Goal: Book appointment/travel/reservation

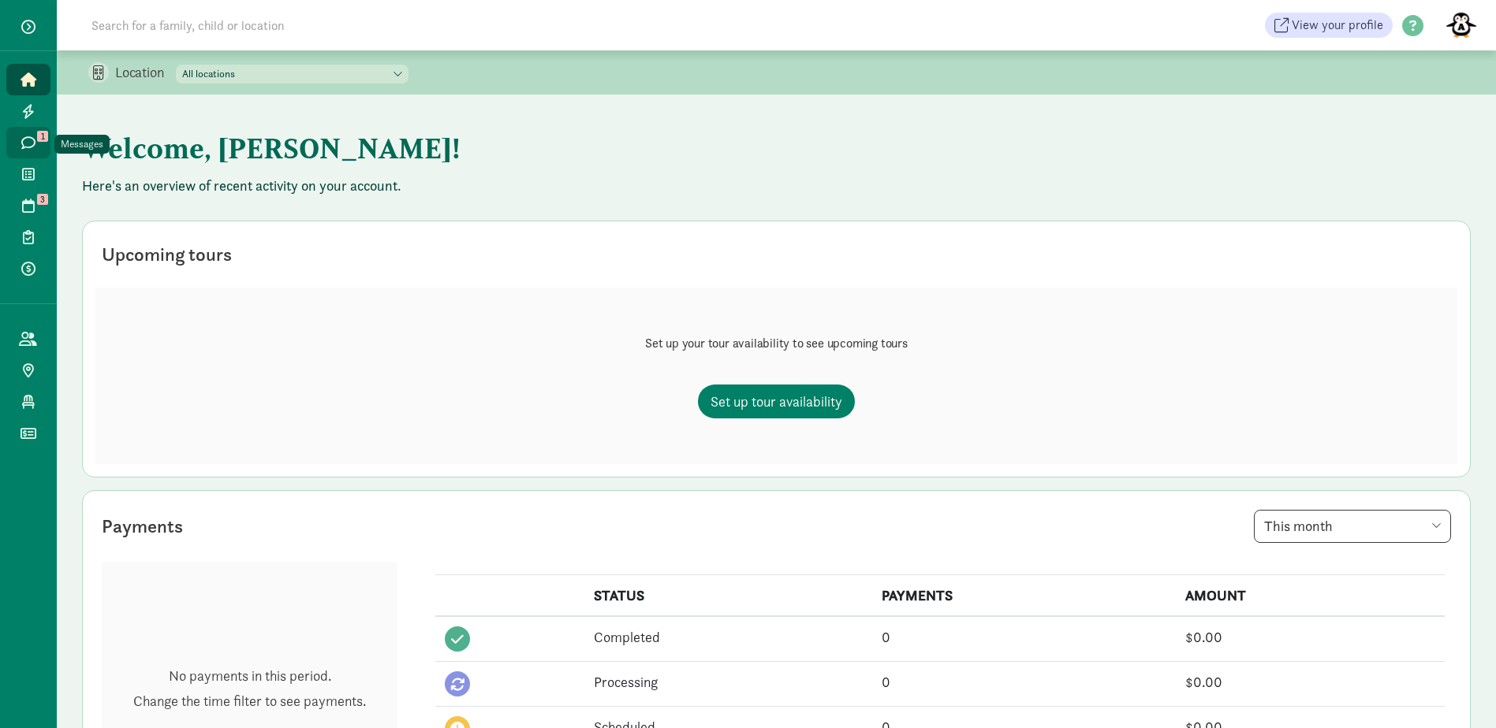
click at [21, 136] on icon at bounding box center [28, 143] width 14 height 14
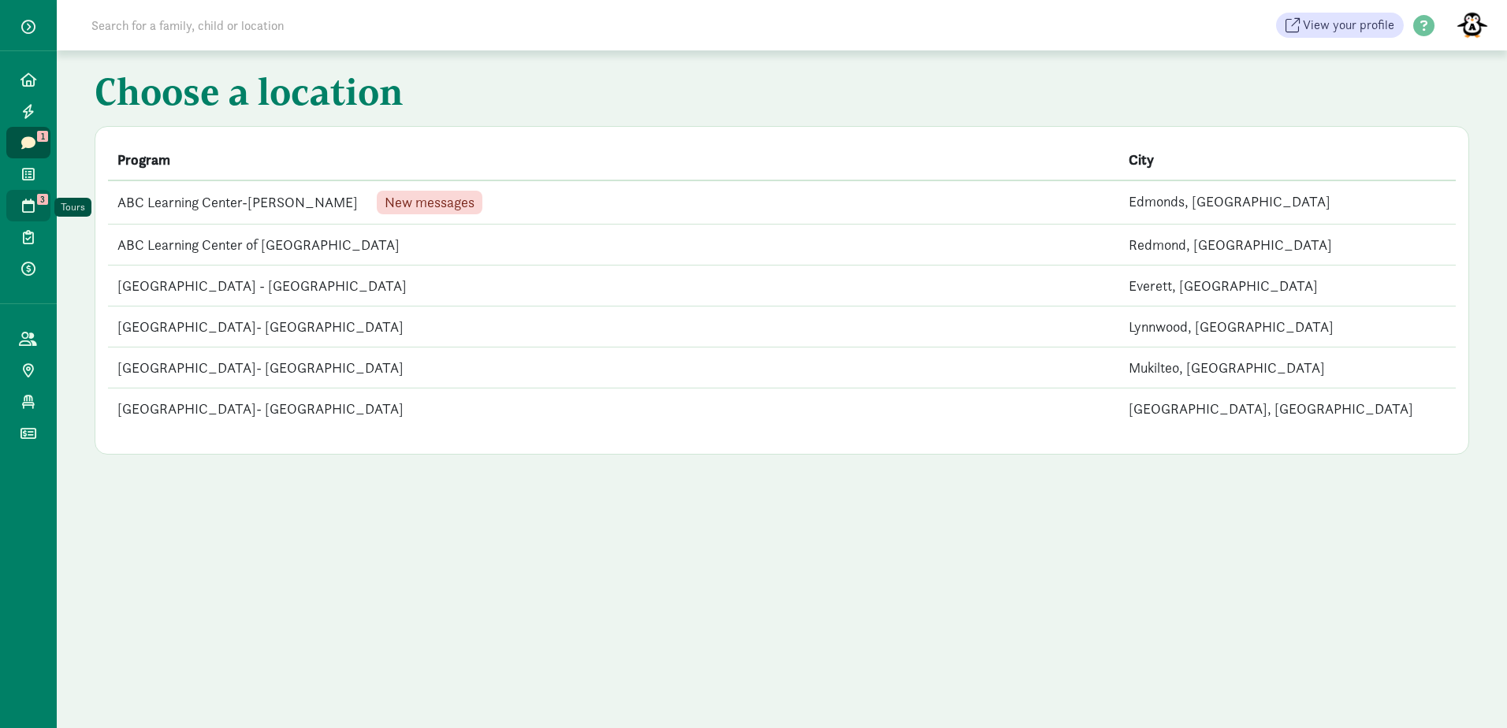
click at [28, 204] on icon at bounding box center [28, 206] width 13 height 14
click at [247, 200] on td "ABC Learning Center of [GEOGRAPHIC_DATA]" at bounding box center [614, 202] width 1012 height 42
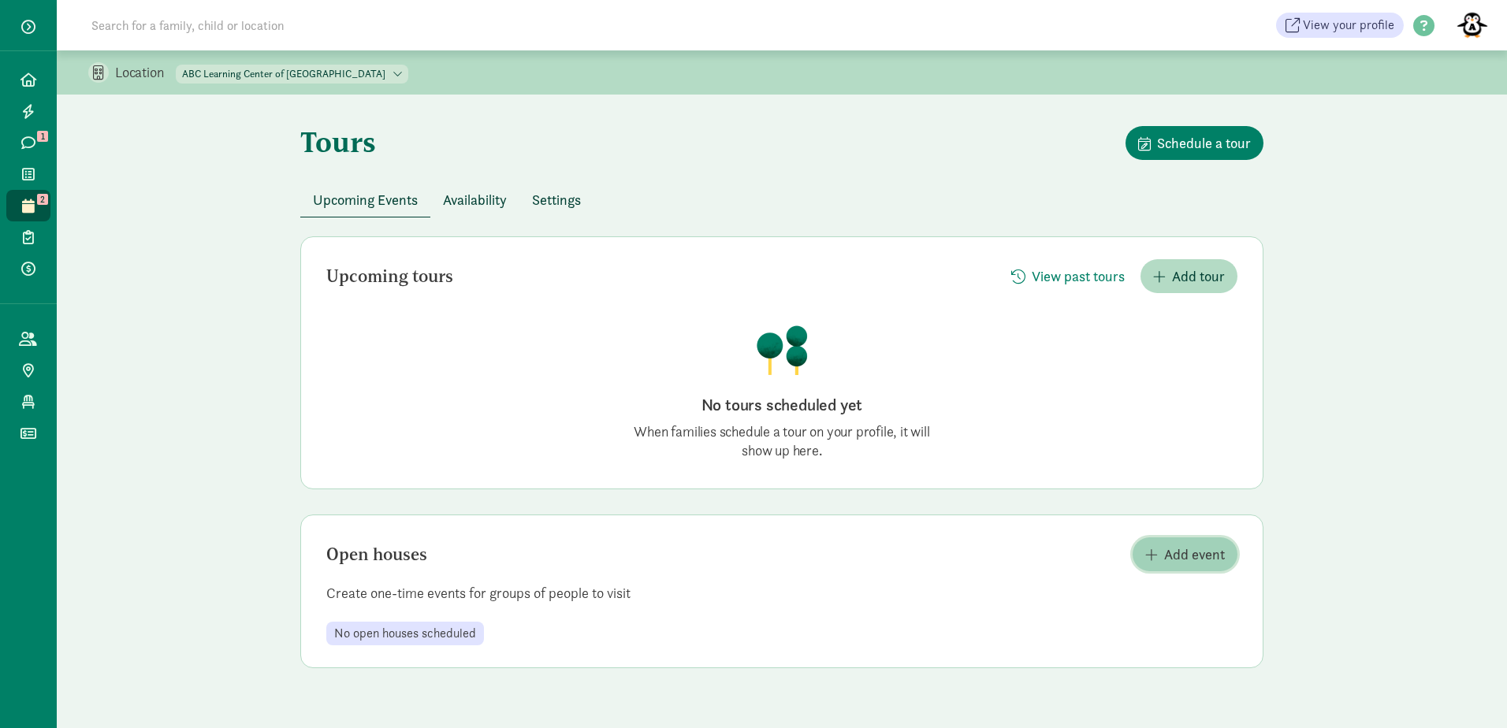
click at [1193, 557] on span "Add event" at bounding box center [1194, 554] width 61 height 21
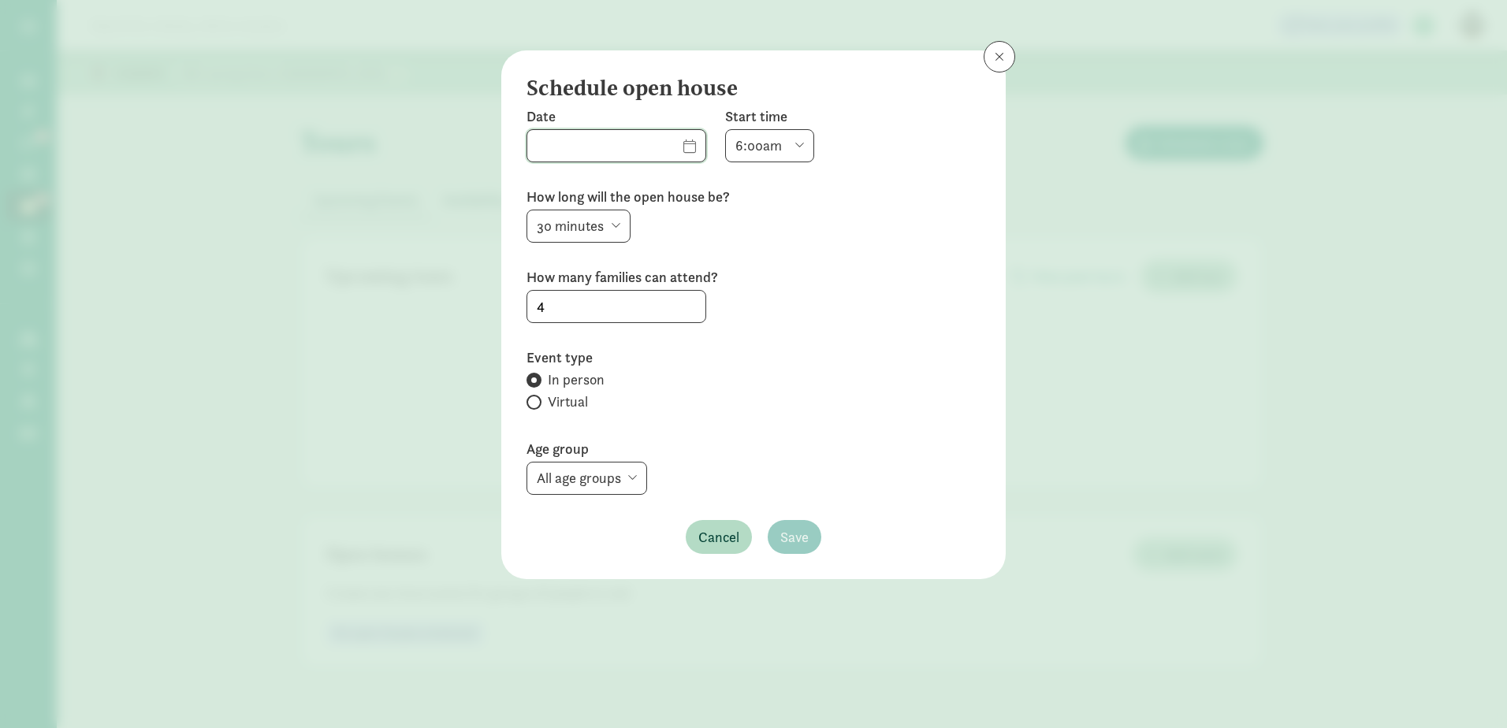
click at [673, 142] on input "text" at bounding box center [616, 146] width 178 height 32
click at [1003, 57] on span at bounding box center [999, 56] width 9 height 13
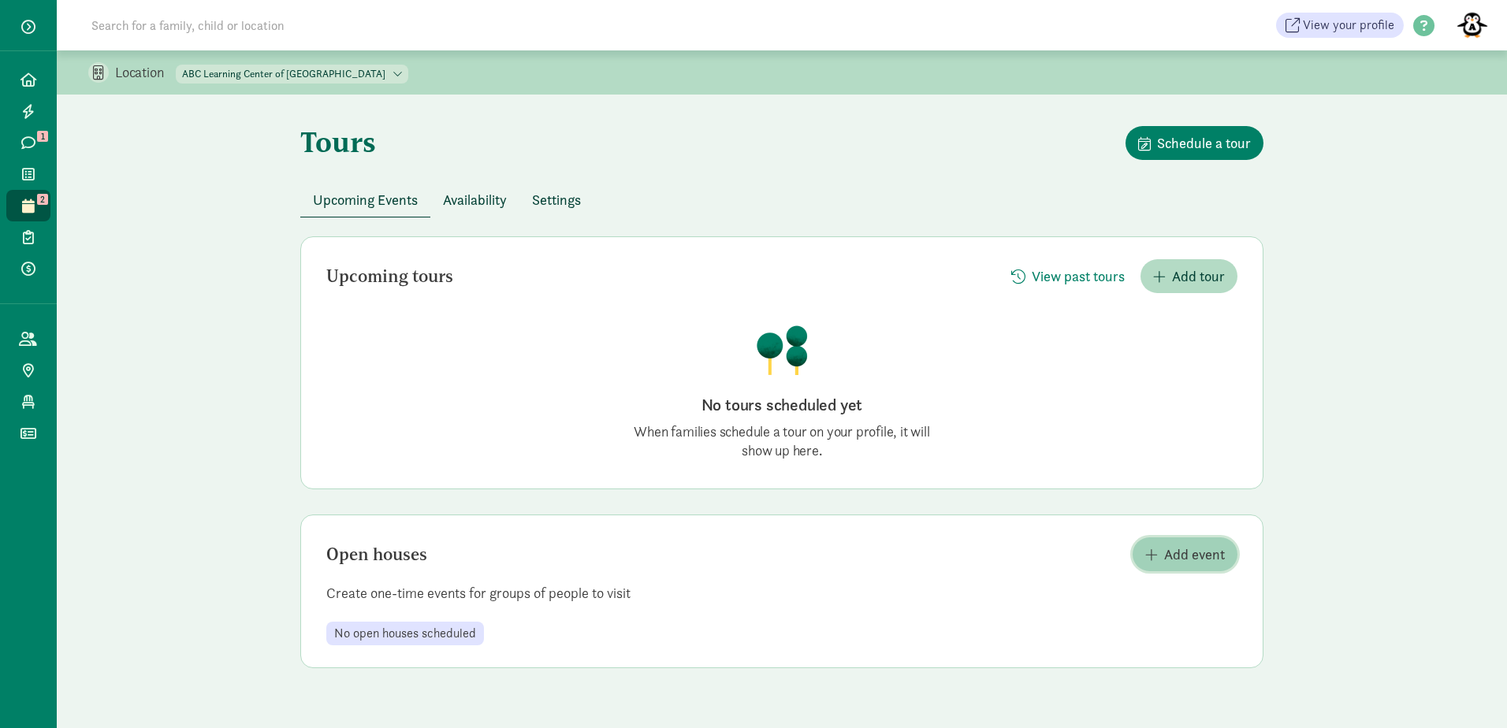
click at [1163, 553] on span "Add event" at bounding box center [1186, 554] width 80 height 21
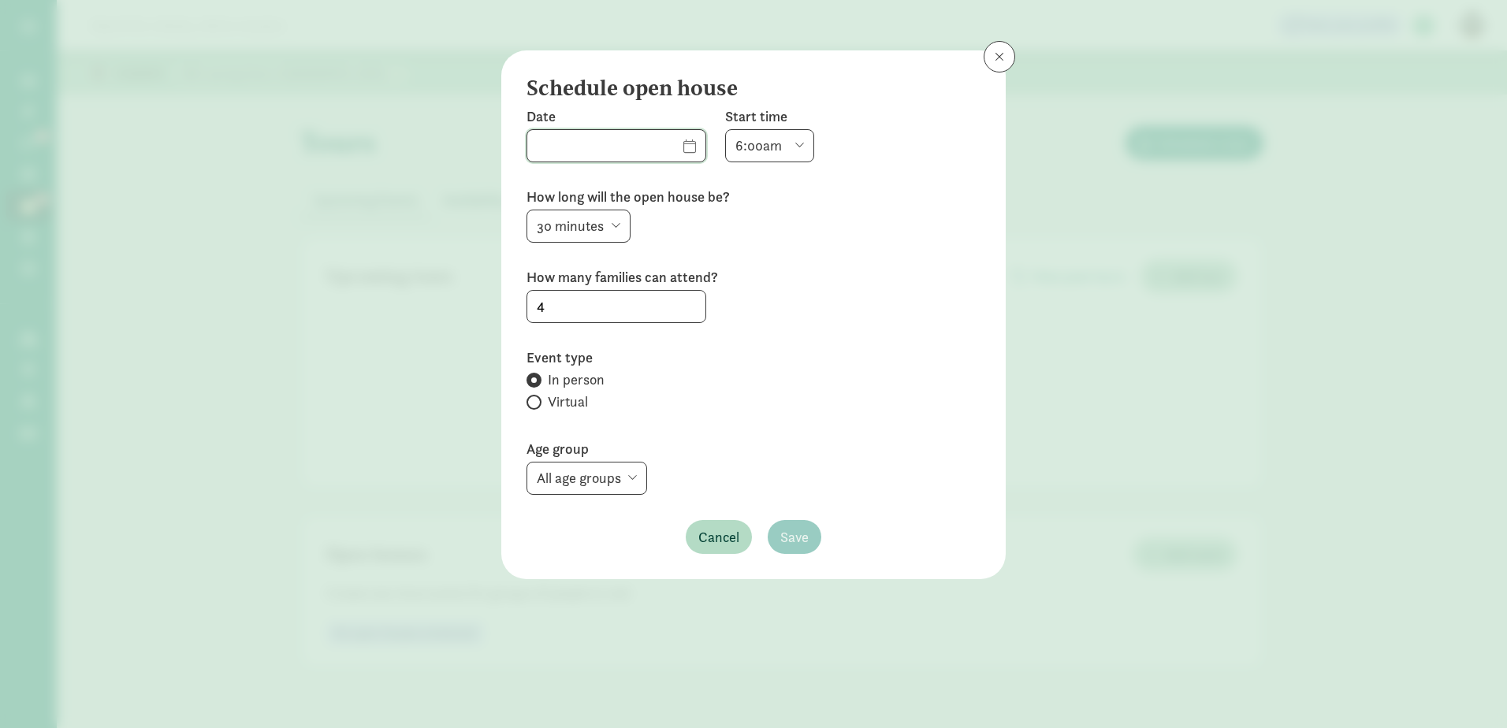
click at [669, 145] on input "text" at bounding box center [616, 146] width 178 height 32
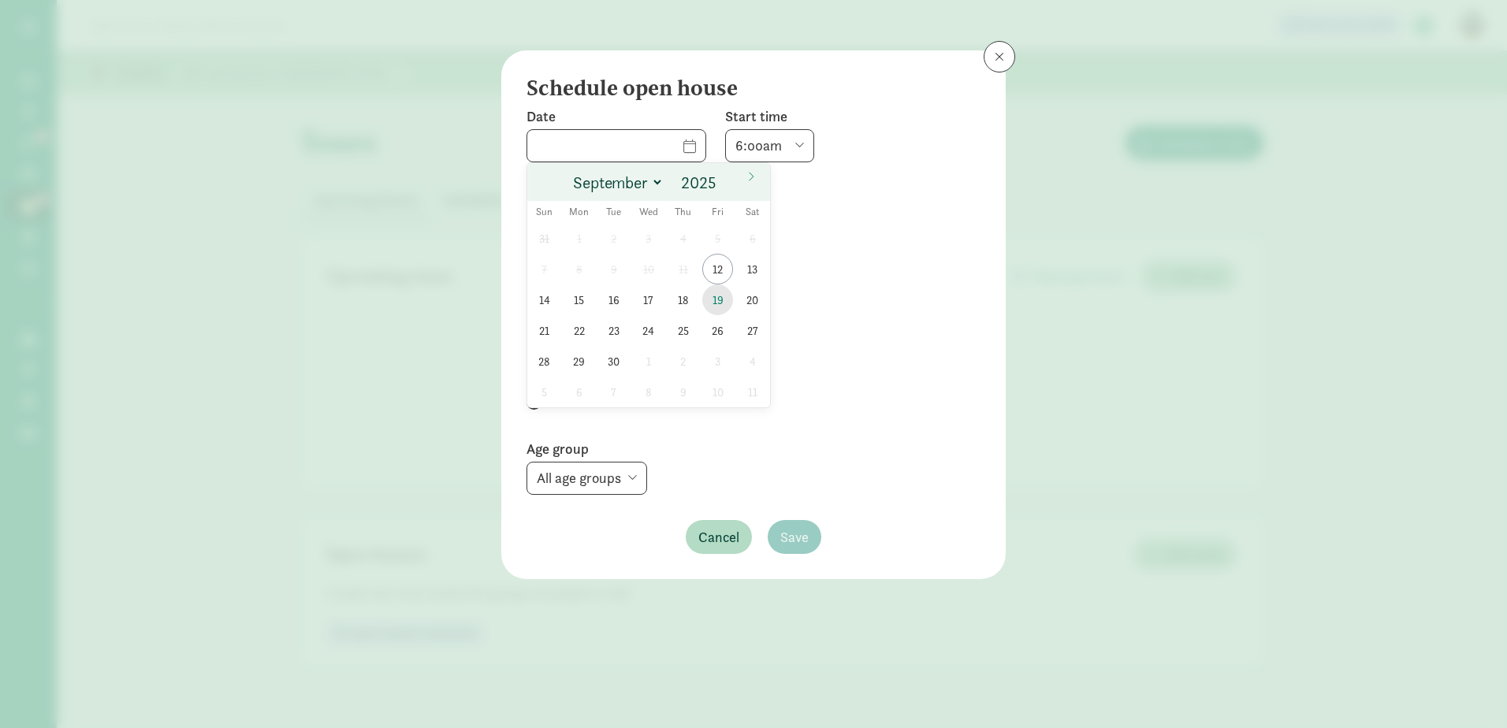
click at [717, 297] on span "19" at bounding box center [717, 300] width 31 height 31
type input "09/19/2025"
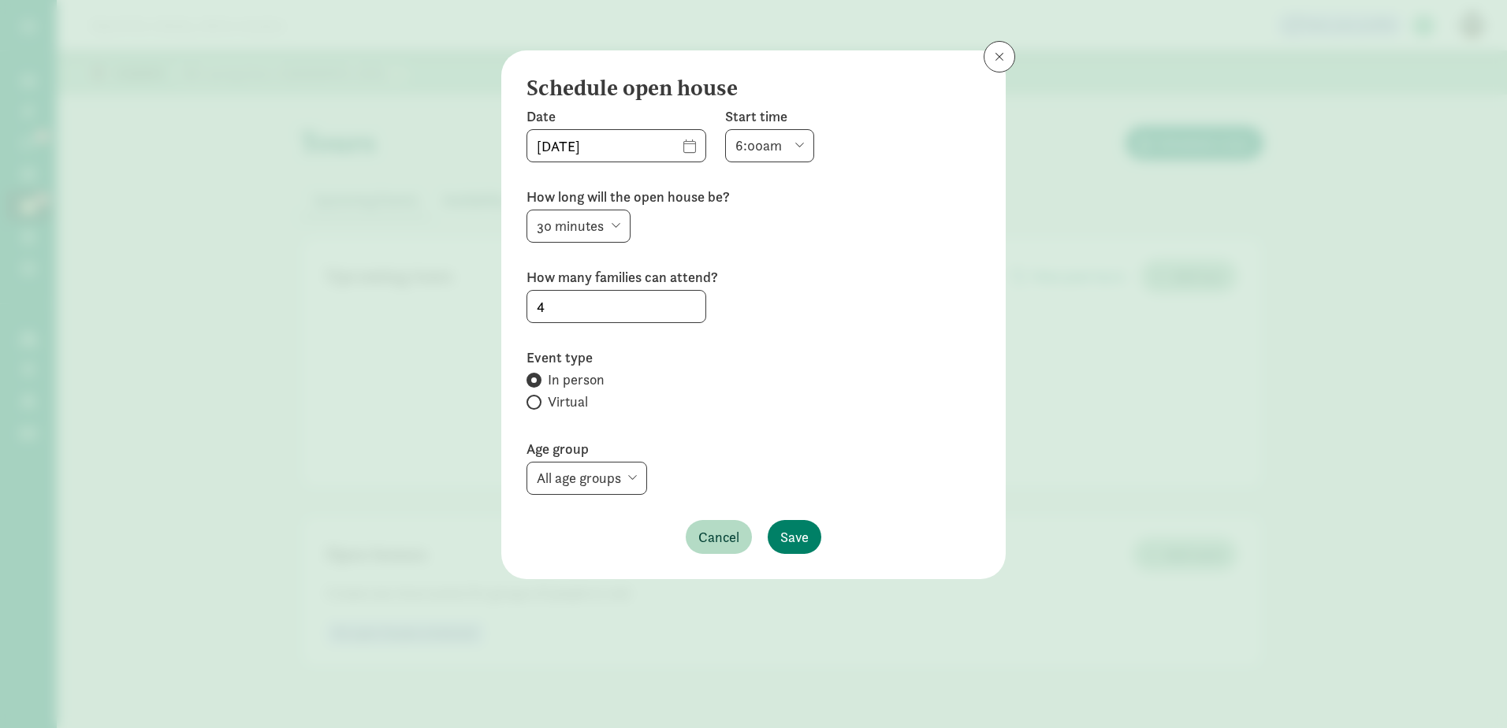
click at [780, 143] on select "6:00am 6:30am 7:00am 7:30am 8:00am 8:30am 9:00am 9:30am 10:00am 10:30am 11:00am…" at bounding box center [769, 145] width 89 height 33
select select "1020"
click at [725, 129] on select "6:00am 6:30am 7:00am 7:30am 8:00am 8:30am 9:00am 9:30am 10:00am 10:30am 11:00am…" at bounding box center [769, 145] width 89 height 33
click at [615, 226] on select "15 minutes 30 minutes 45 minutes 60 minutes" at bounding box center [579, 226] width 104 height 33
select select "45"
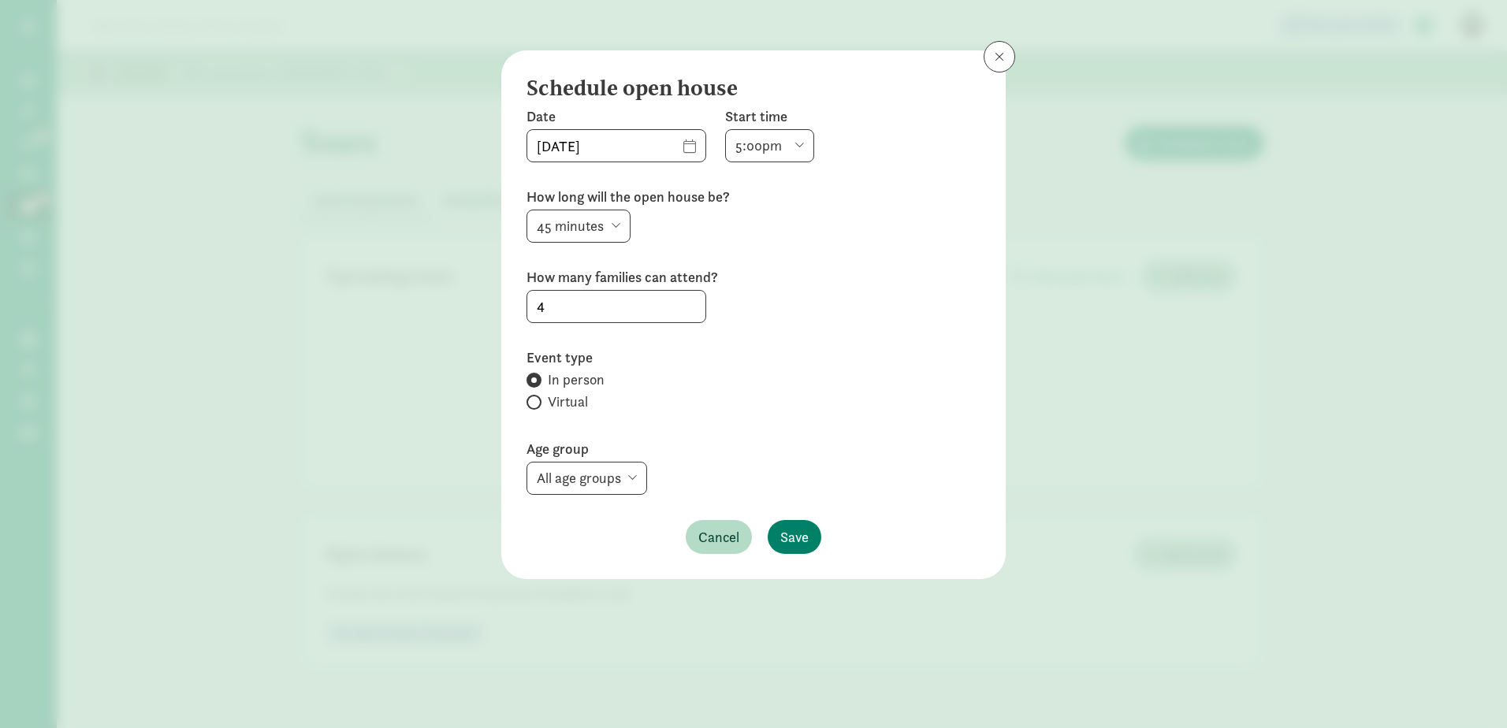
click at [527, 210] on select "15 minutes 30 minutes 45 minutes 60 minutes" at bounding box center [579, 226] width 104 height 33
click at [781, 146] on select "6:00am 6:30am 7:00am 7:30am 8:00am 8:30am 9:00am 9:30am 10:00am 10:30am 11:00am…" at bounding box center [769, 145] width 89 height 33
click at [725, 129] on select "6:00am 6:30am 7:00am 7:30am 8:00am 8:30am 9:00am 9:30am 10:00am 10:30am 11:00am…" at bounding box center [769, 145] width 89 height 33
drag, startPoint x: 595, startPoint y: 303, endPoint x: 467, endPoint y: 299, distance: 128.6
click at [468, 299] on div "Schedule open house Date 09/19/2025 Start time 6:00am 6:30am 7:00am 7:30am 8:00…" at bounding box center [753, 364] width 1507 height 728
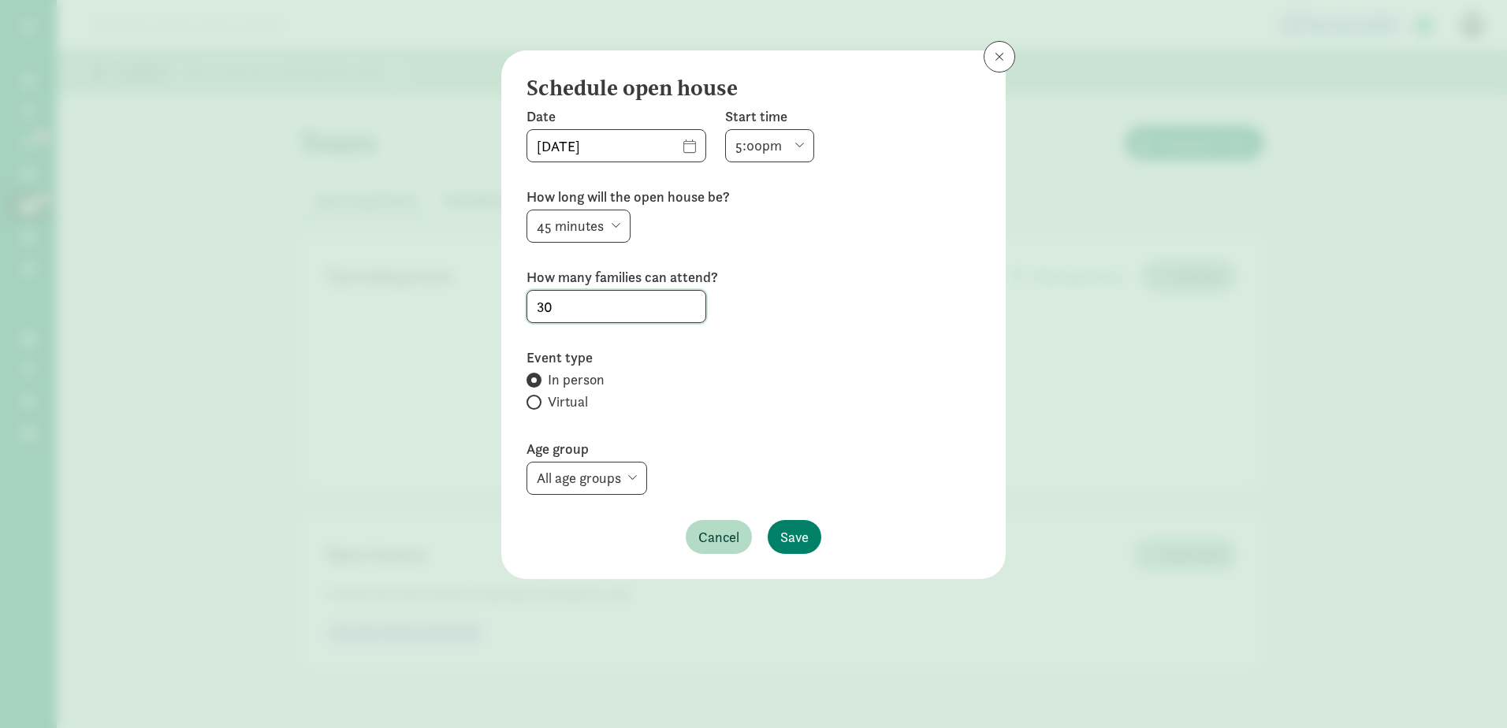
type input "30"
click at [639, 477] on select "All age groups Infants Preschool Waddlers Toddlers Preschool Pre-K" at bounding box center [587, 478] width 121 height 33
click at [527, 462] on select "All age groups Infants Preschool Waddlers Toddlers Preschool Pre-K" at bounding box center [587, 478] width 121 height 33
click at [800, 535] on span "Save" at bounding box center [795, 537] width 28 height 21
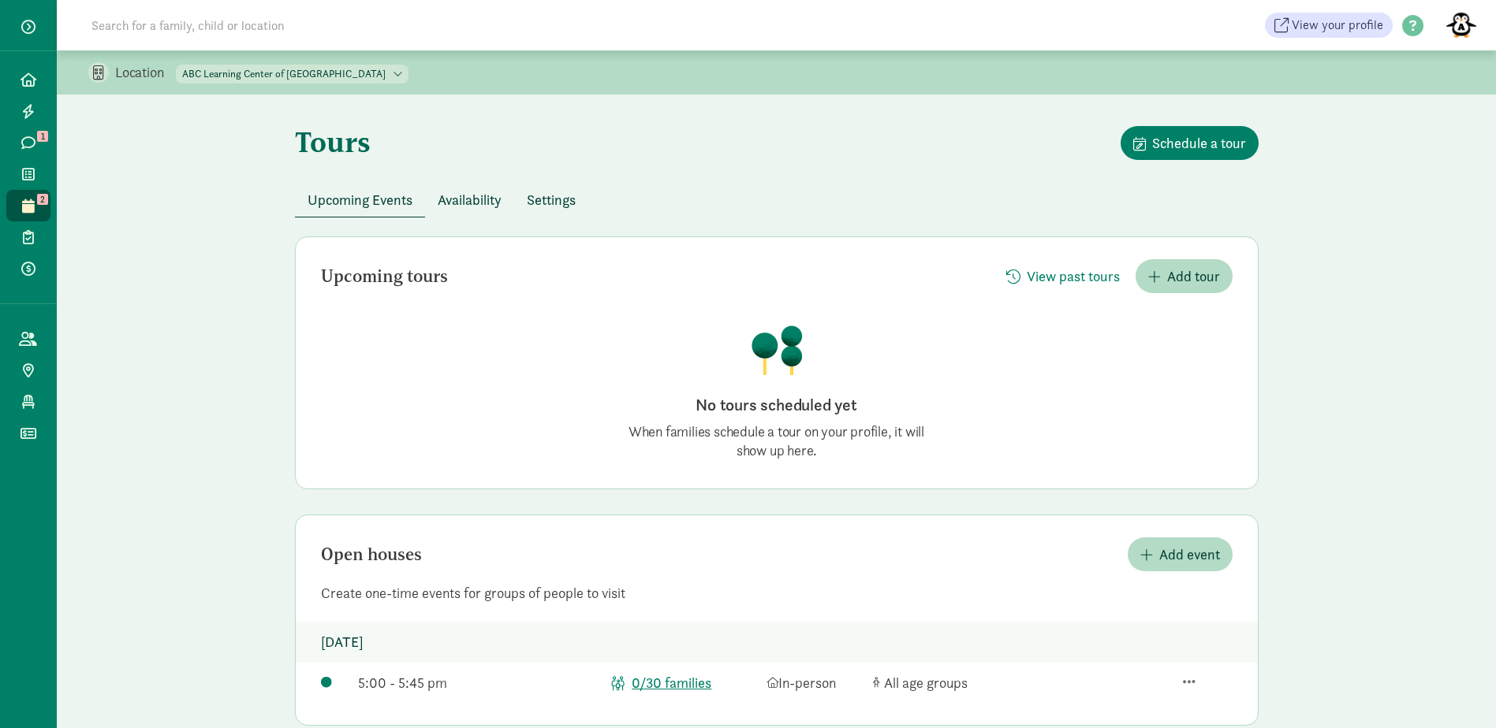
scroll to position [29, 0]
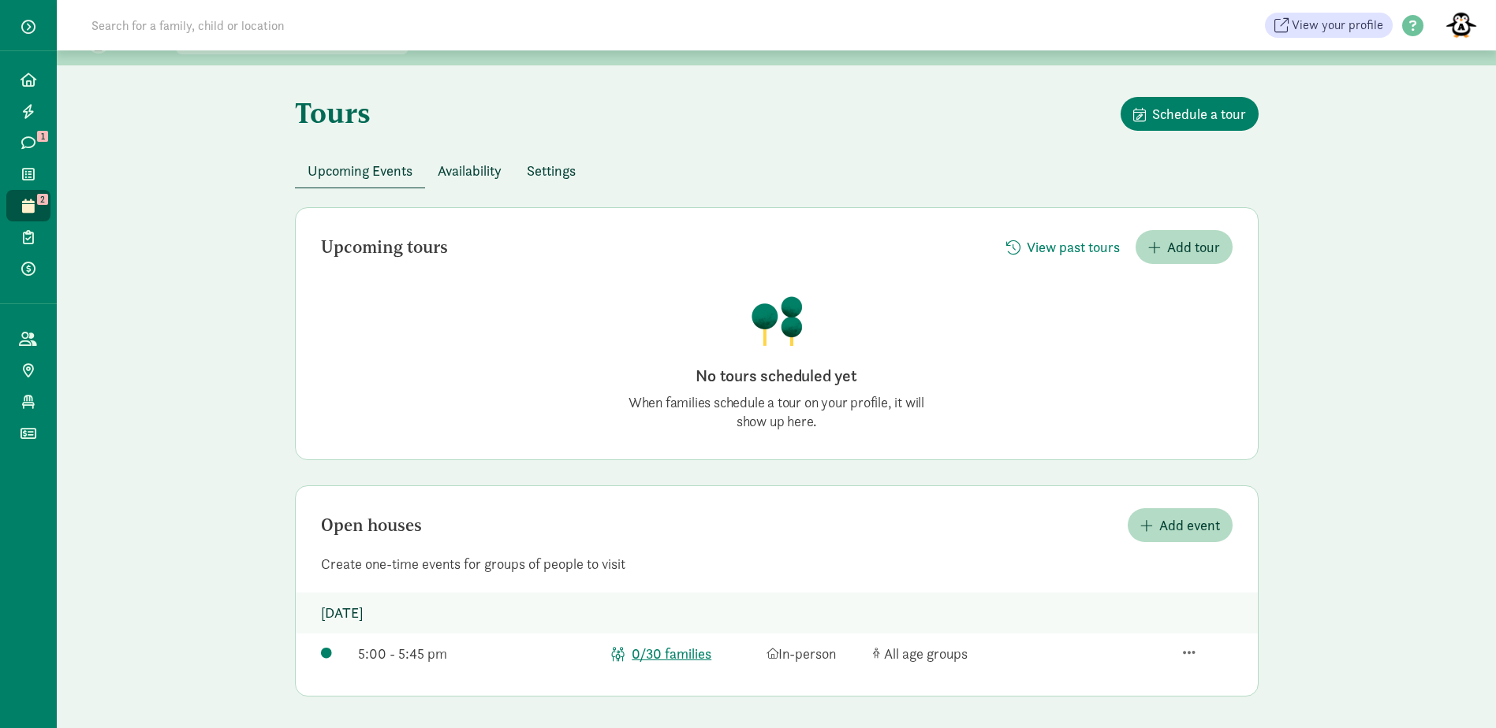
click at [464, 162] on span "Availability" at bounding box center [470, 170] width 64 height 21
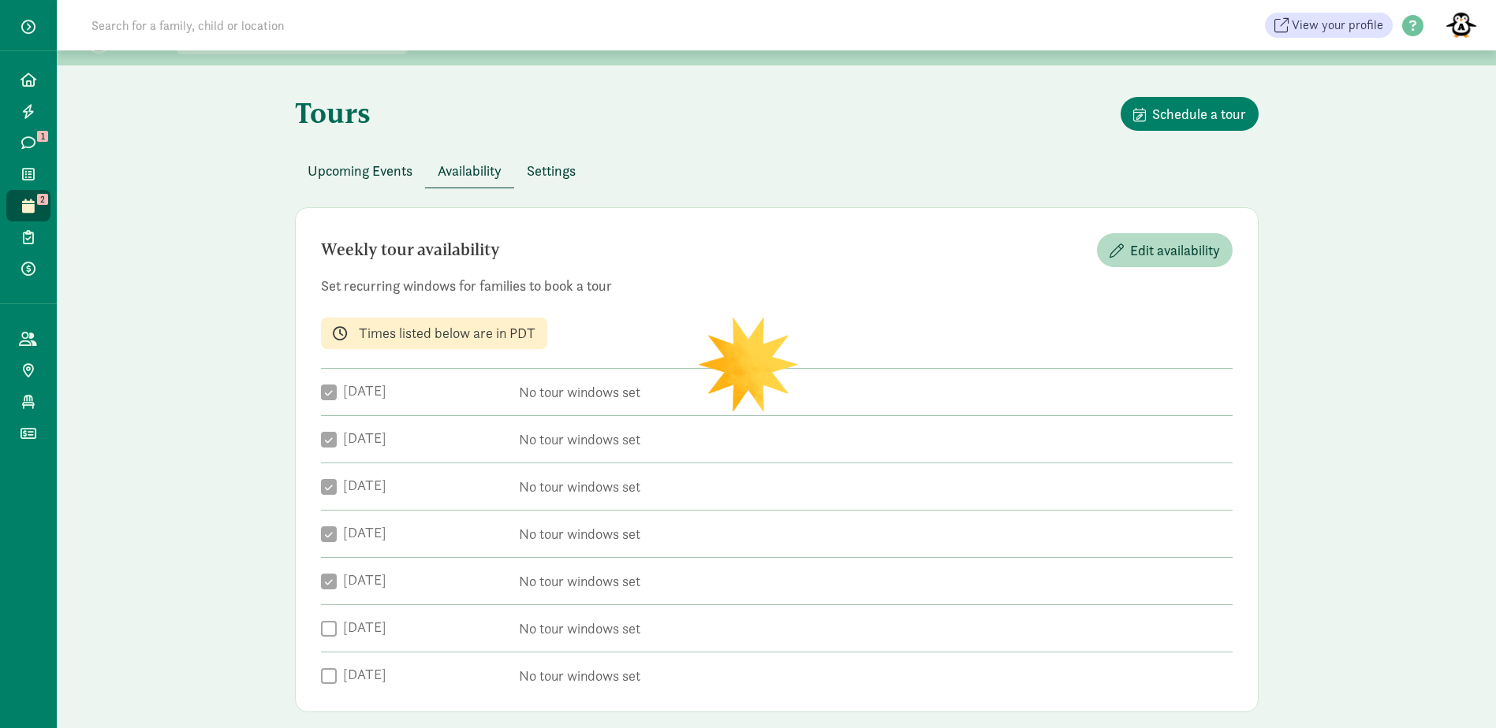
checkbox input "true"
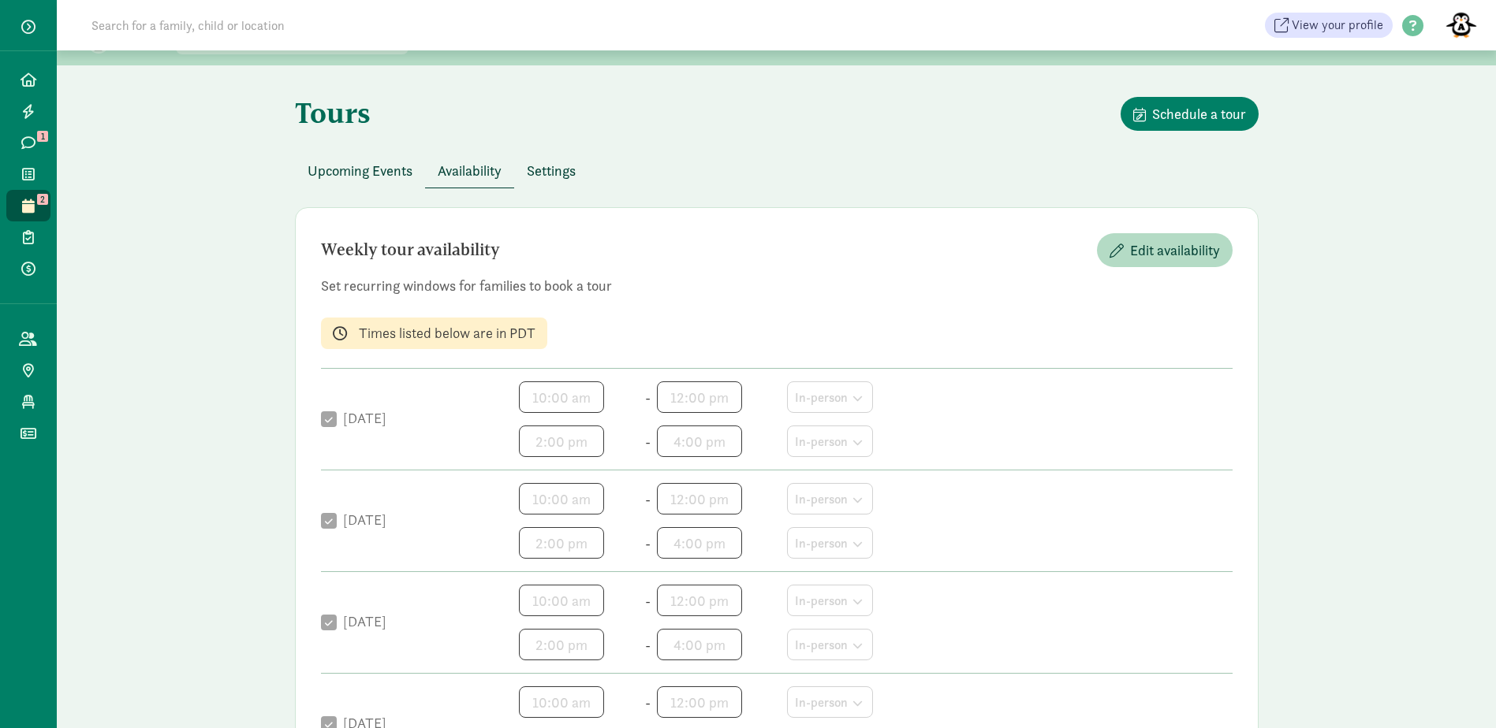
click at [551, 173] on span "Settings" at bounding box center [551, 170] width 49 height 21
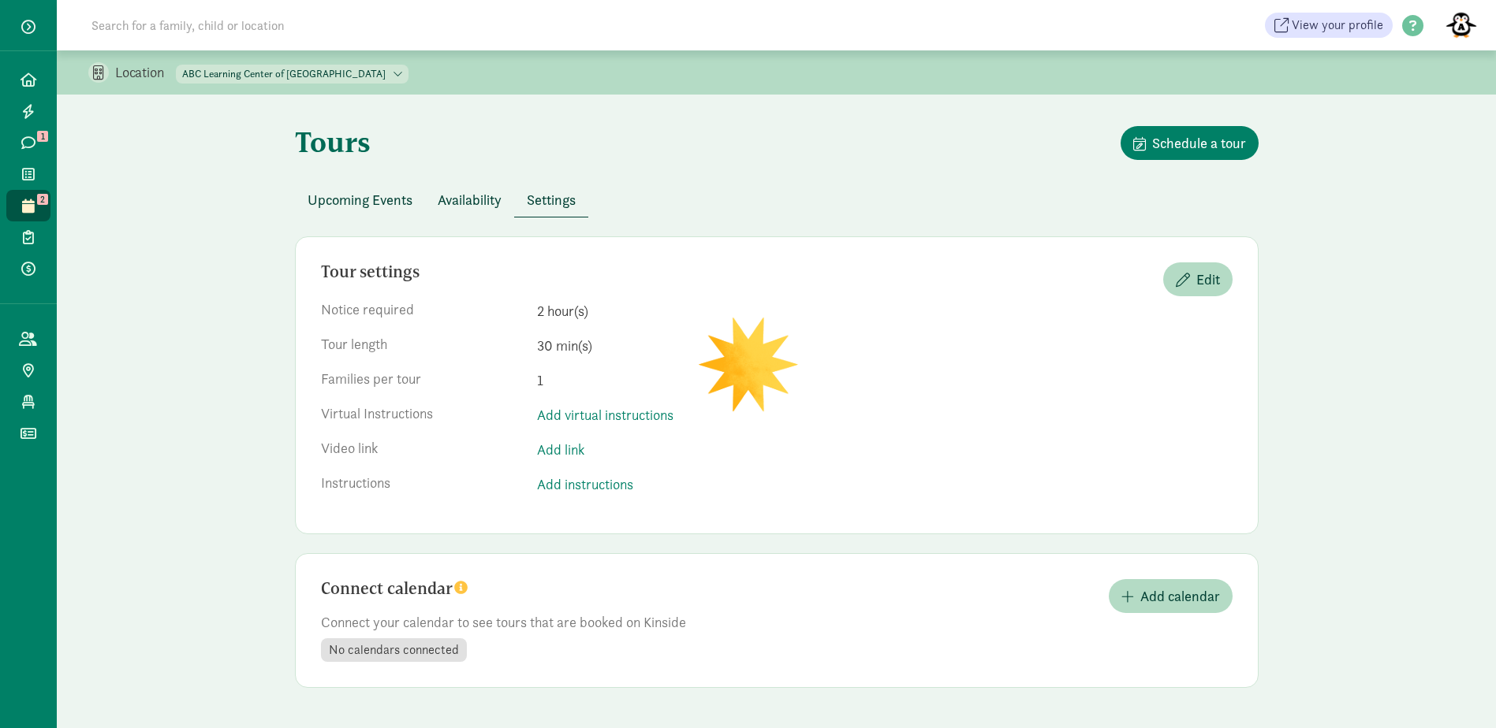
scroll to position [0, 0]
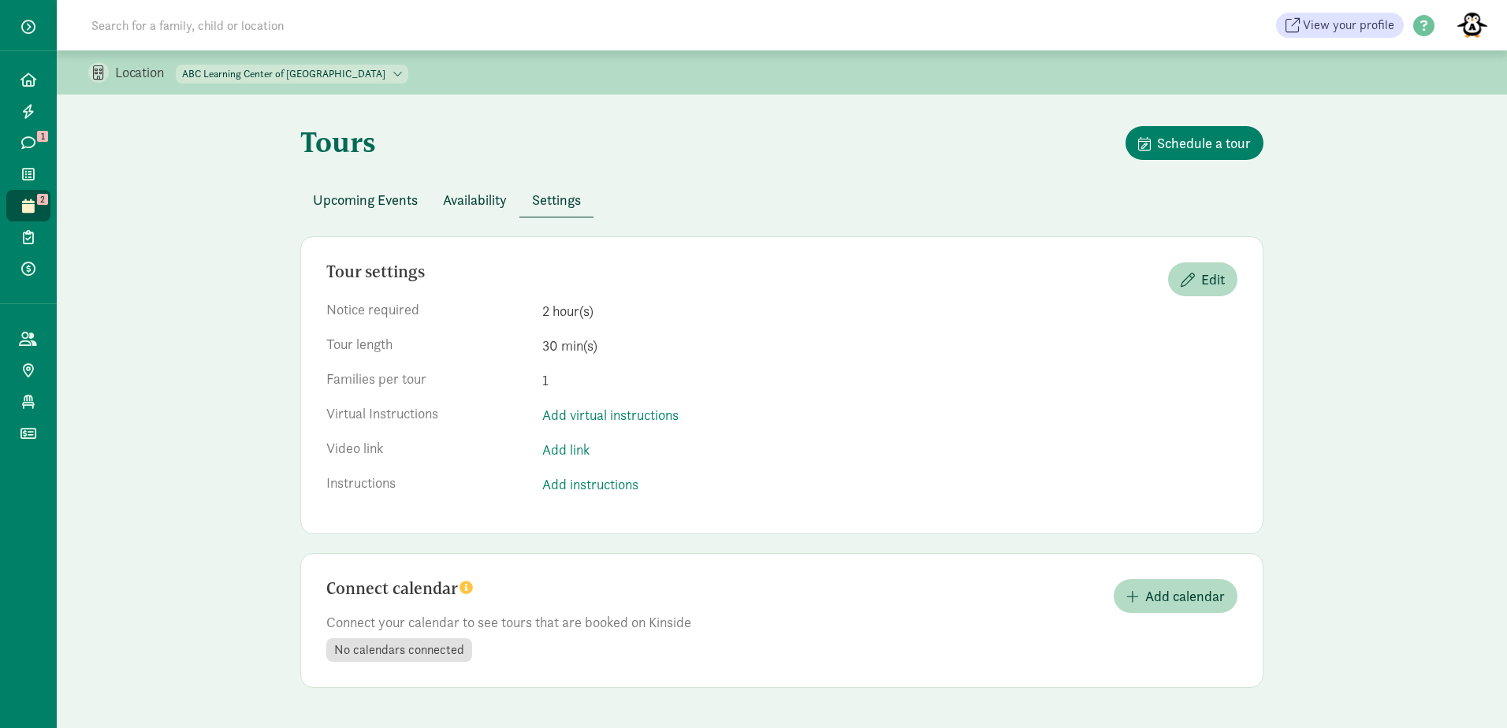
click at [348, 203] on span "Upcoming Events" at bounding box center [365, 199] width 105 height 21
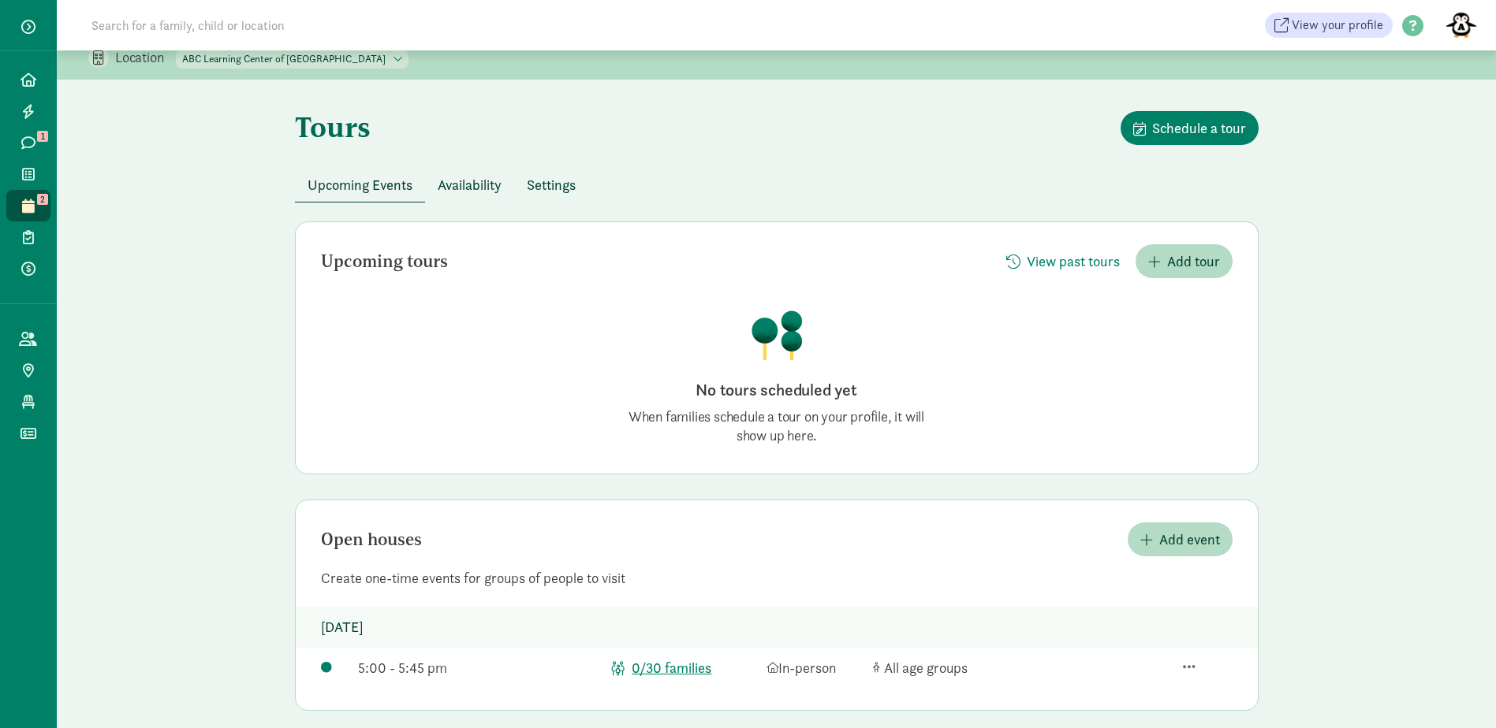
scroll to position [29, 0]
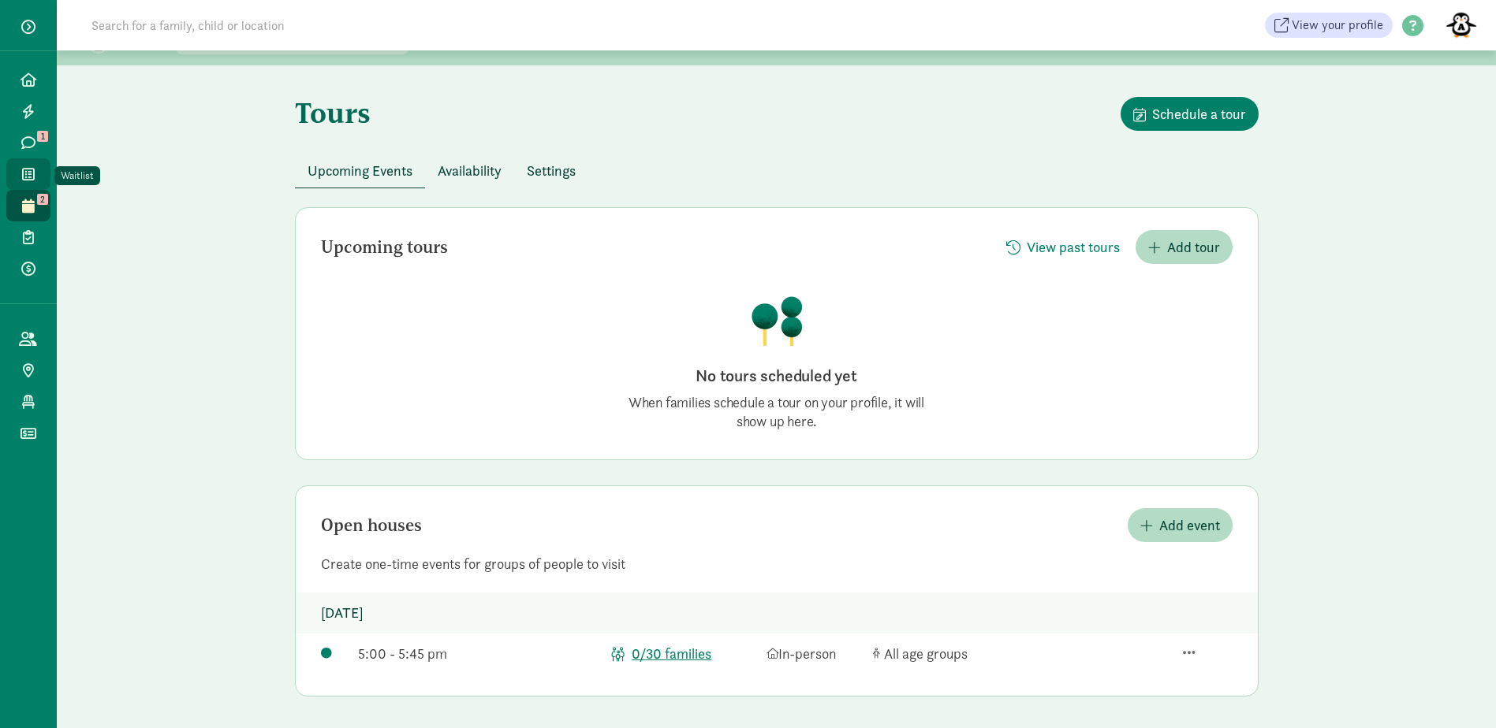
click at [29, 170] on icon at bounding box center [28, 174] width 13 height 14
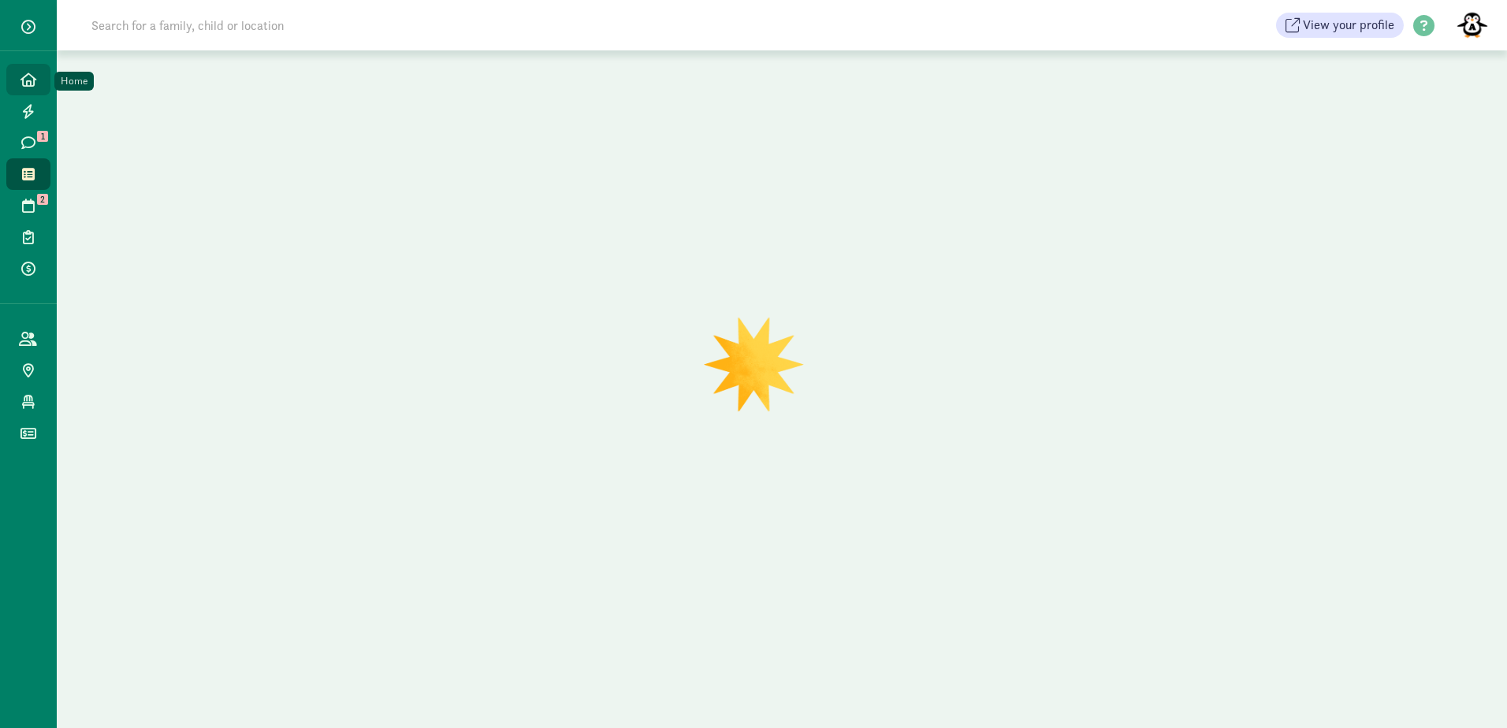
click at [30, 91] on link "Home" at bounding box center [28, 80] width 44 height 32
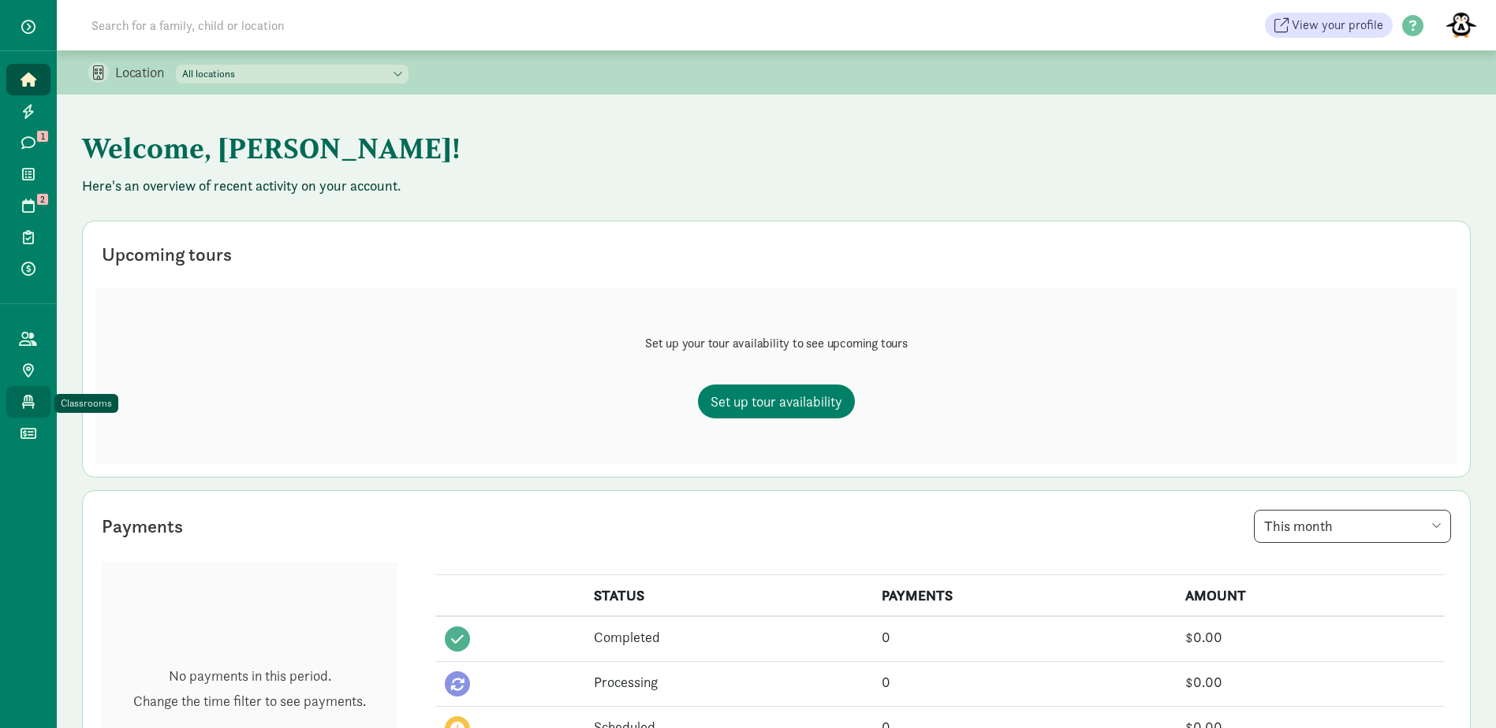
click at [33, 395] on icon at bounding box center [28, 402] width 13 height 14
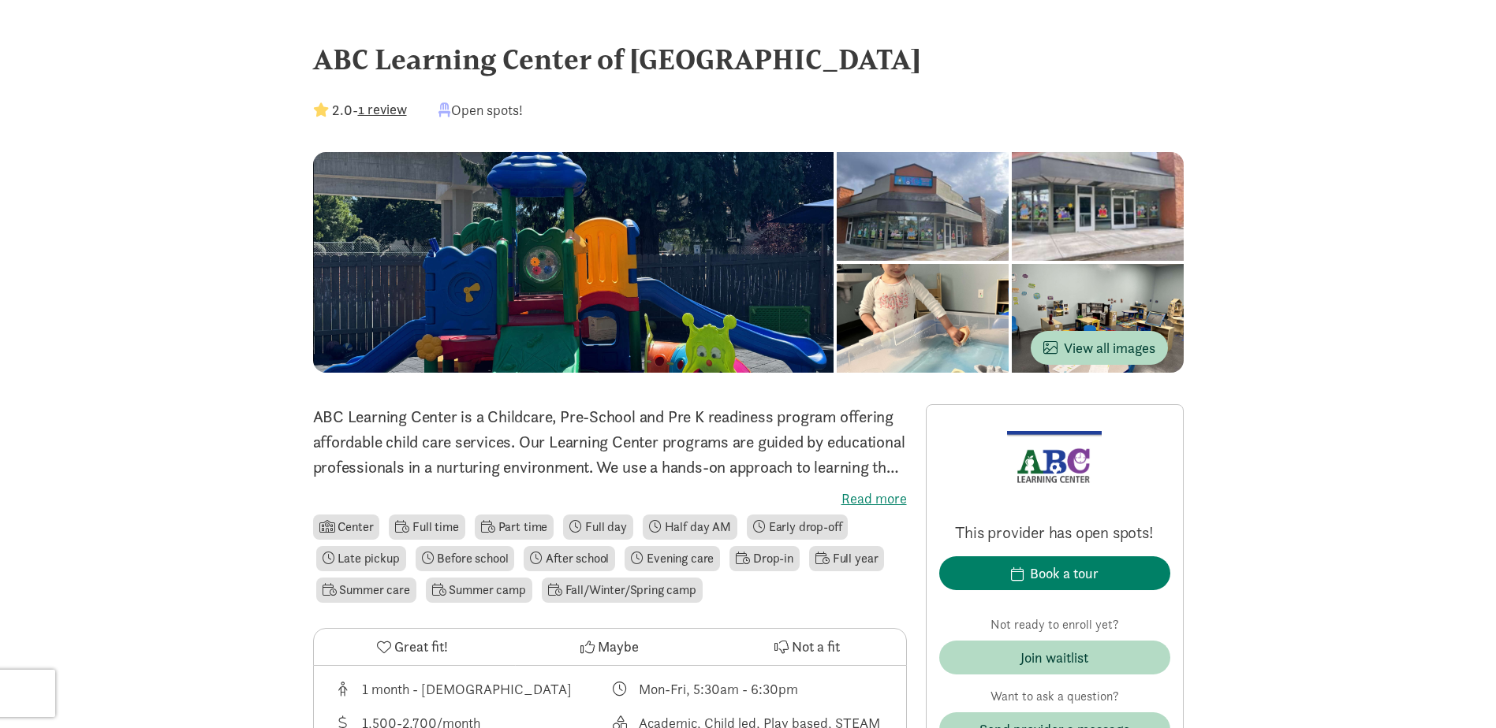
click at [883, 496] on label "Read more" at bounding box center [610, 499] width 594 height 19
click at [0, 0] on input "Read more" at bounding box center [0, 0] width 0 height 0
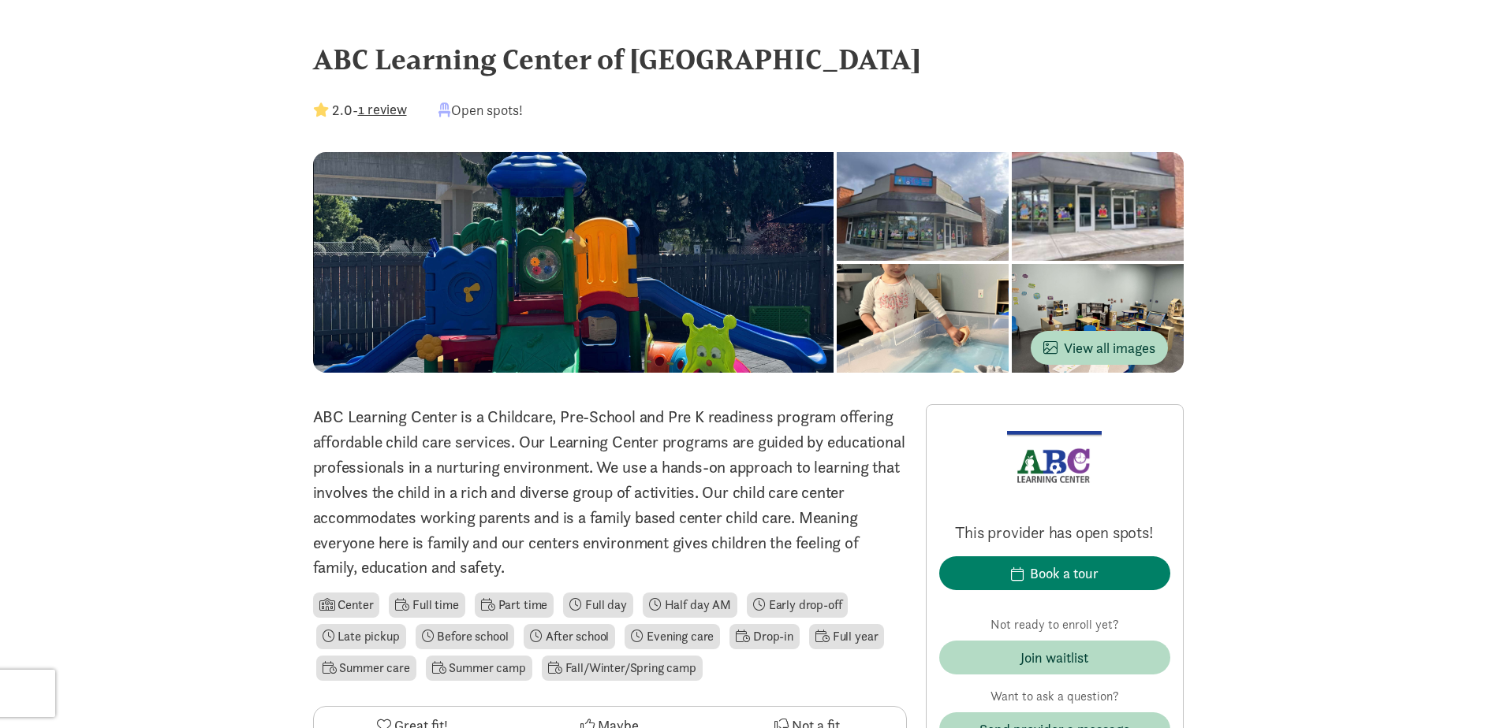
click at [388, 108] on button "1 review" at bounding box center [382, 109] width 49 height 21
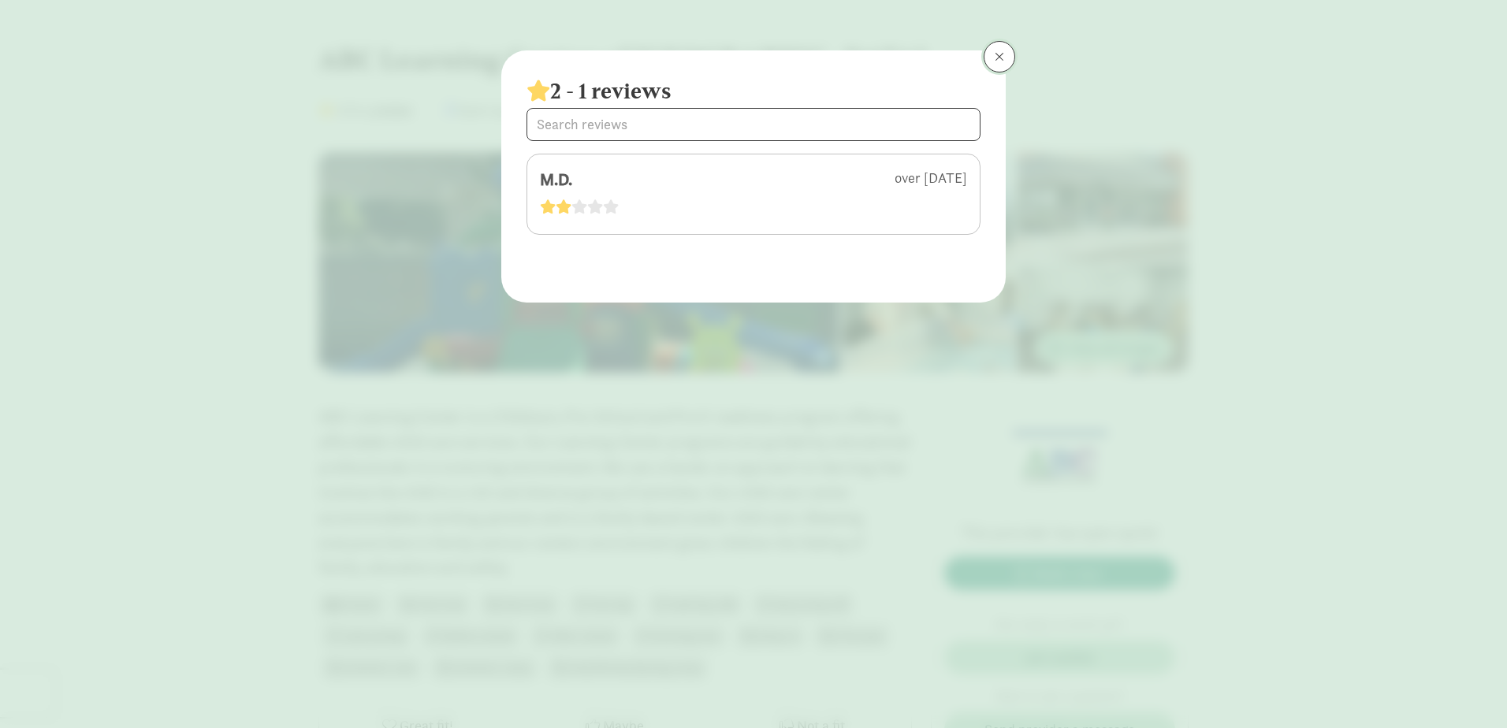
click at [1004, 64] on button at bounding box center [1000, 57] width 32 height 32
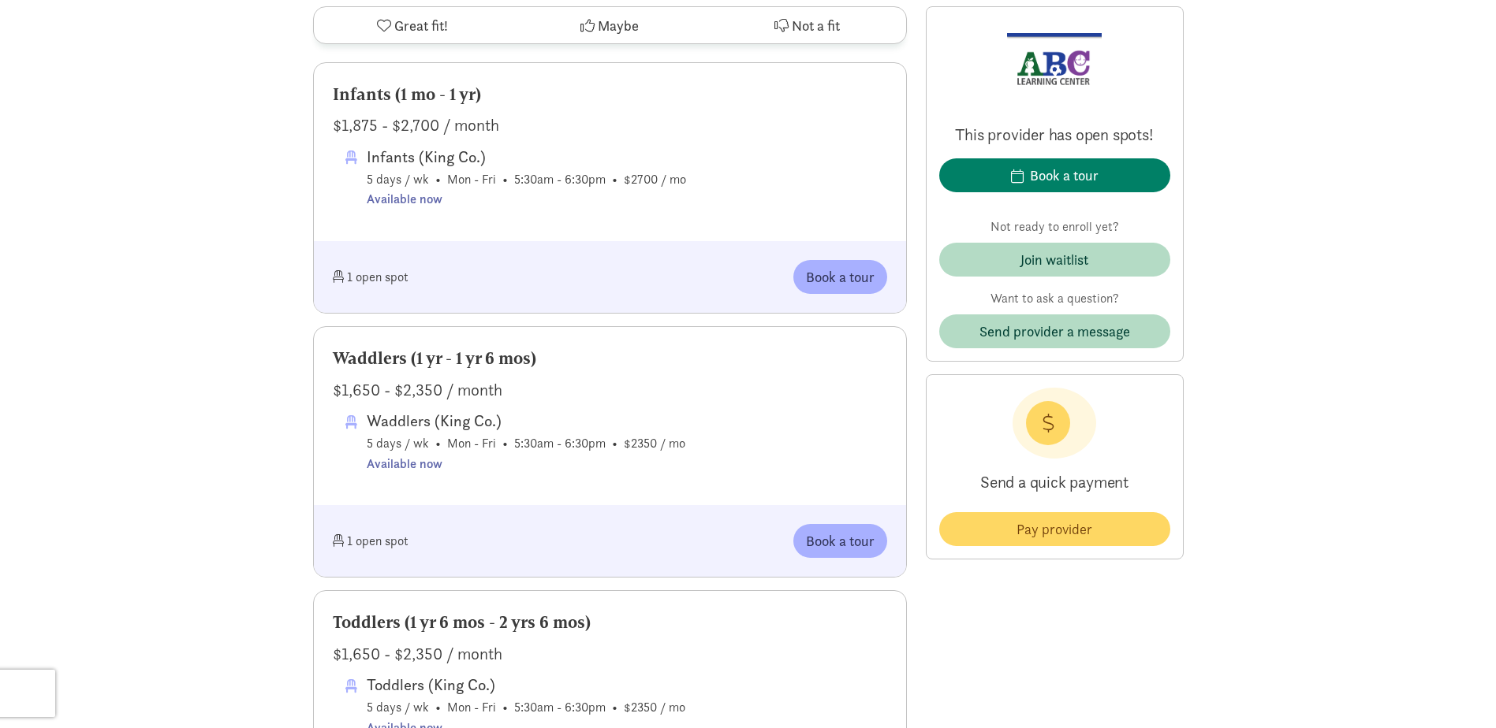
scroll to position [631, 0]
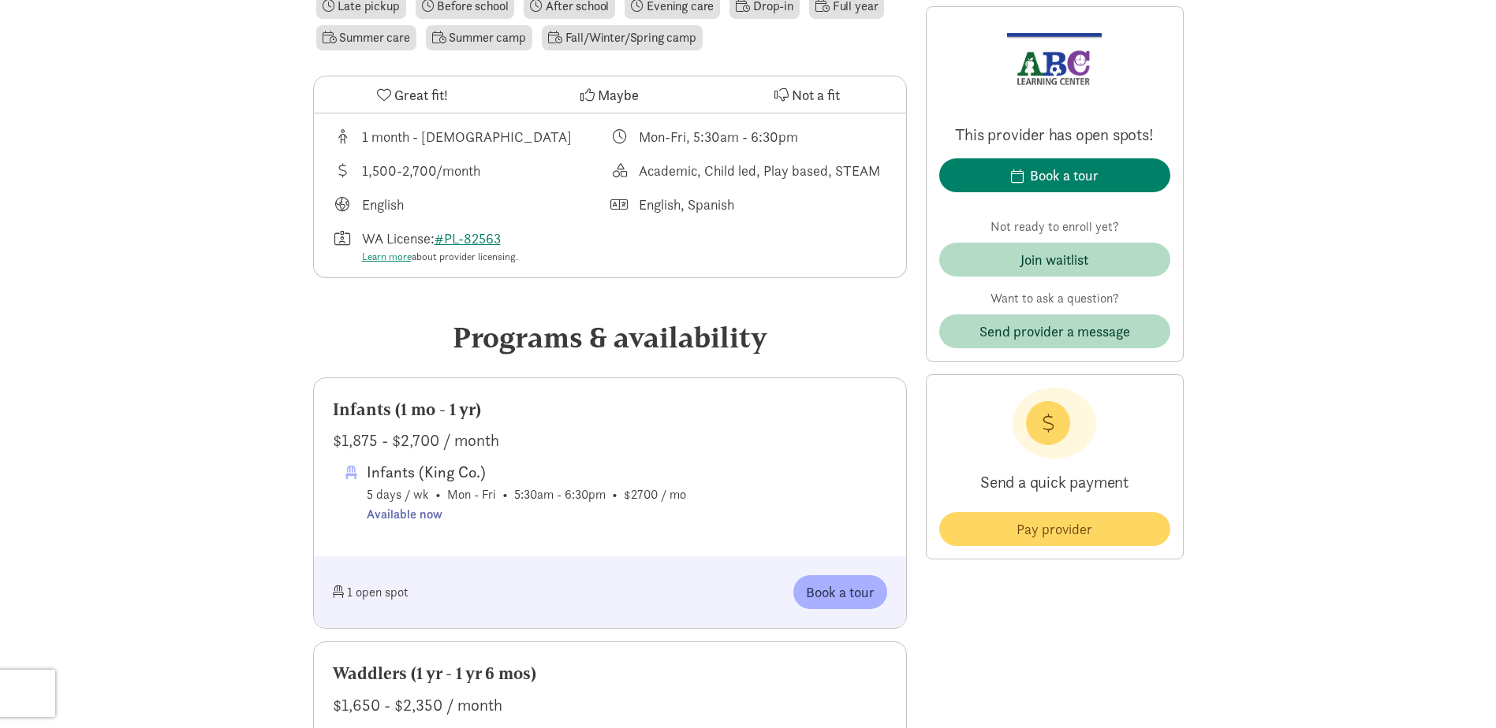
click at [428, 436] on div "$1,875 - $2,700 / month" at bounding box center [610, 440] width 554 height 25
click at [438, 438] on div "$1,875 - $2,700 / month" at bounding box center [610, 440] width 554 height 25
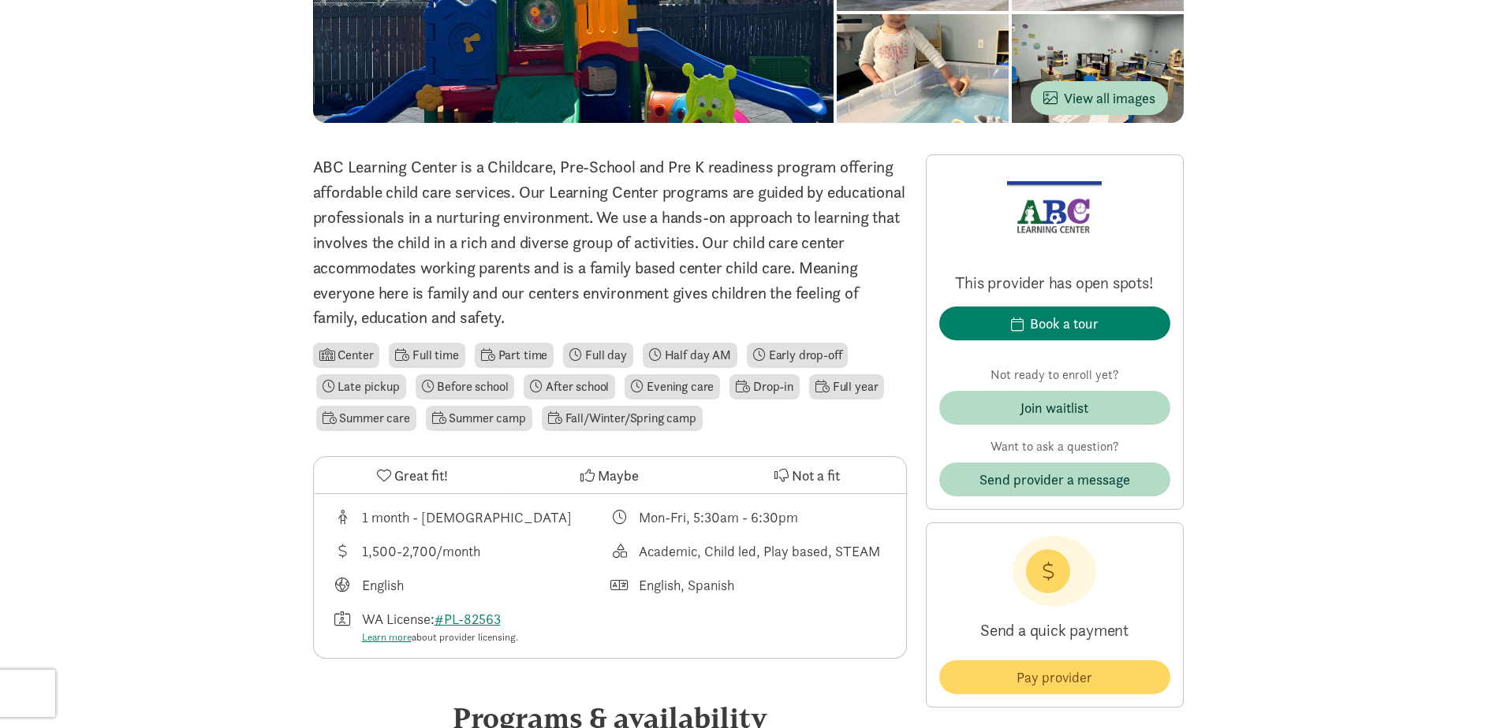
scroll to position [394, 0]
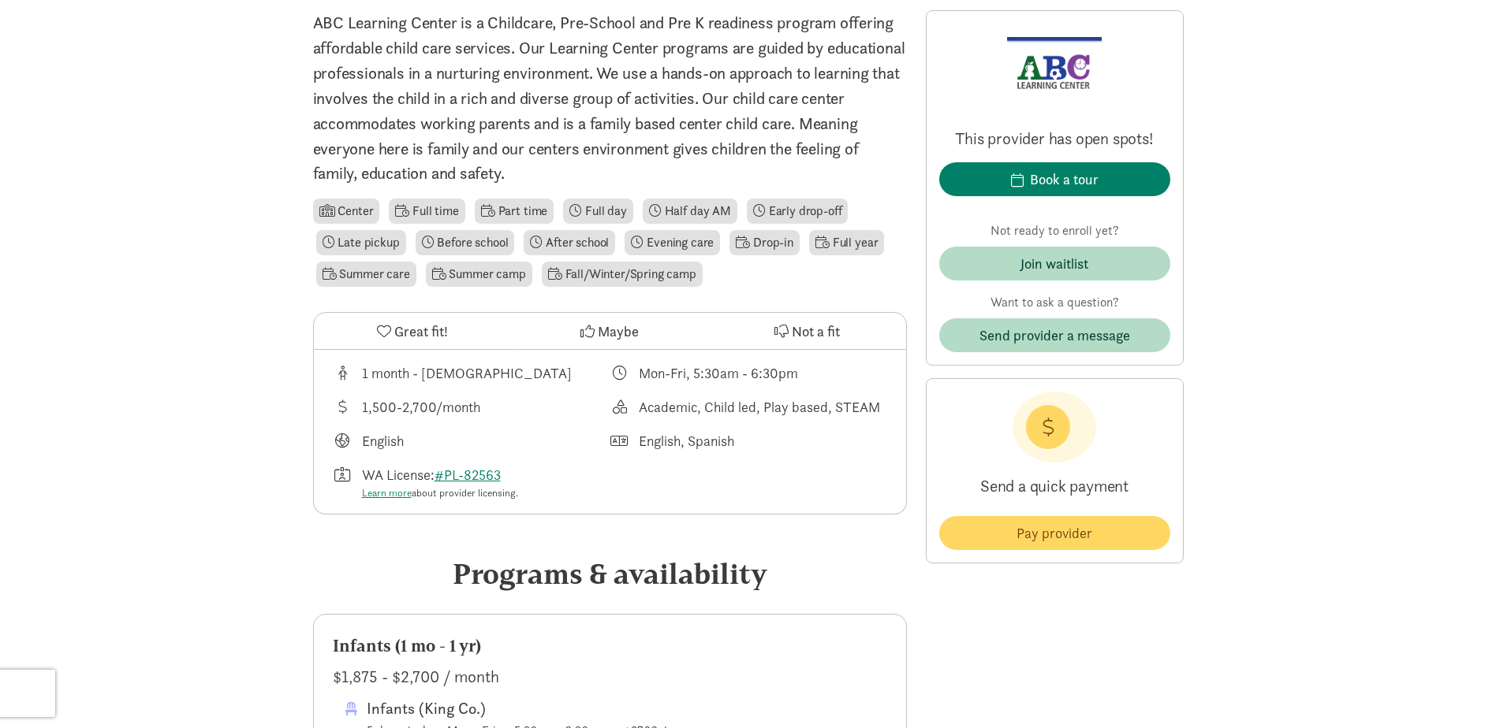
click at [537, 430] on div "1 month - 6 years old Mon-Fri, 5:30am - 6:30pm 1,500-2,700/month Academic, Chil…" at bounding box center [610, 432] width 592 height 164
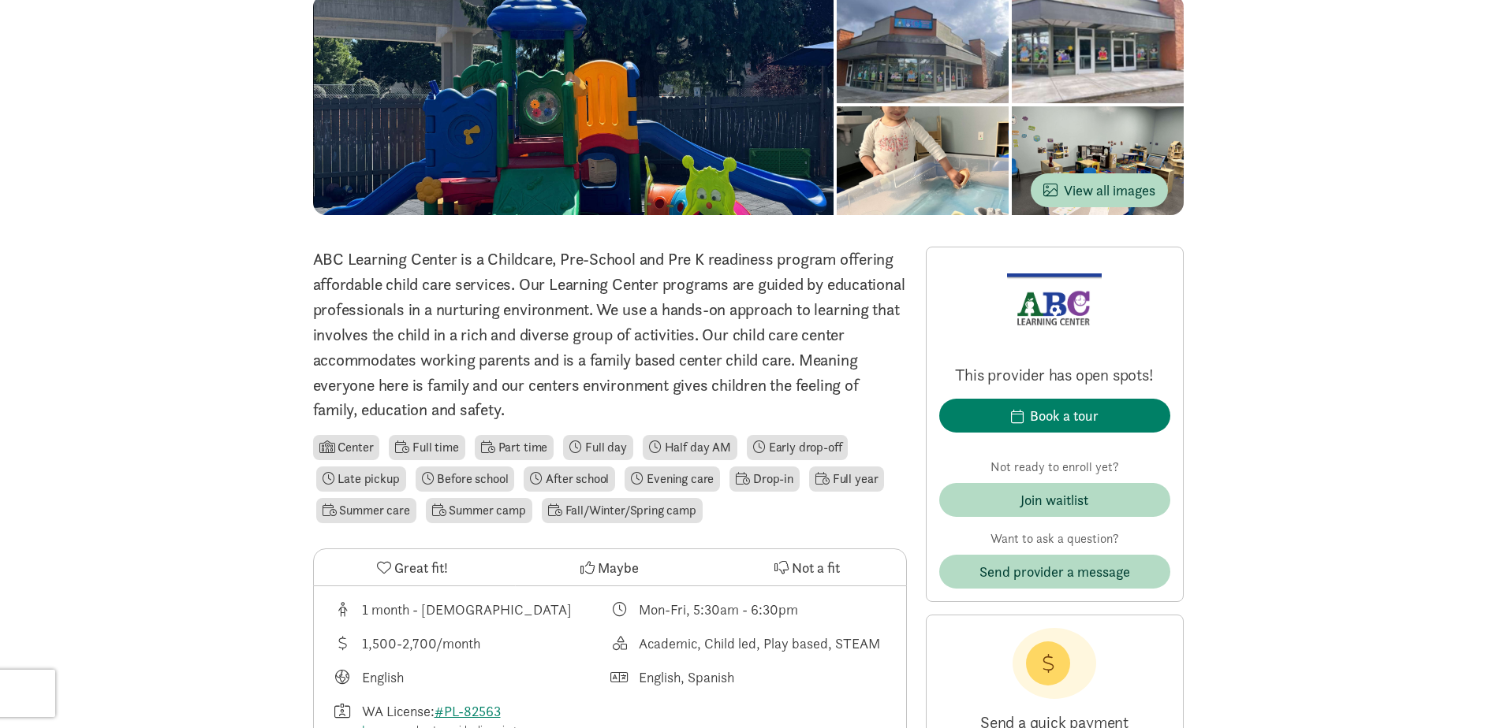
scroll to position [79, 0]
